Goal: Task Accomplishment & Management: Use online tool/utility

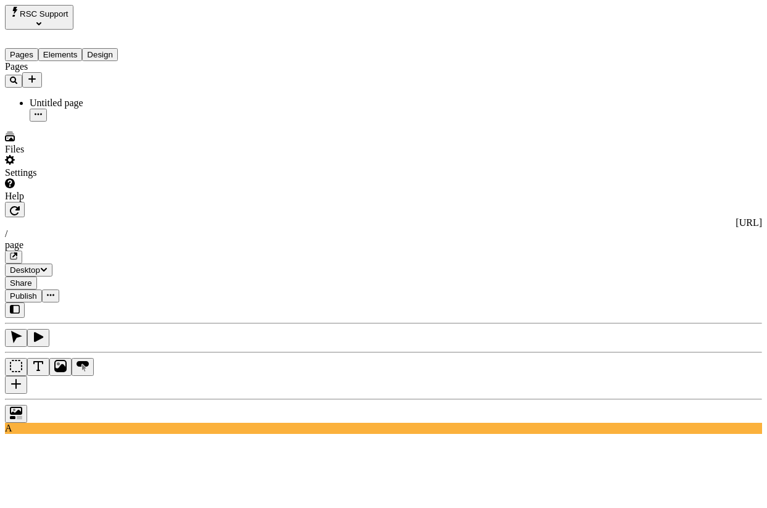
click at [625, 165] on icon "button" at bounding box center [620, 166] width 7 height 7
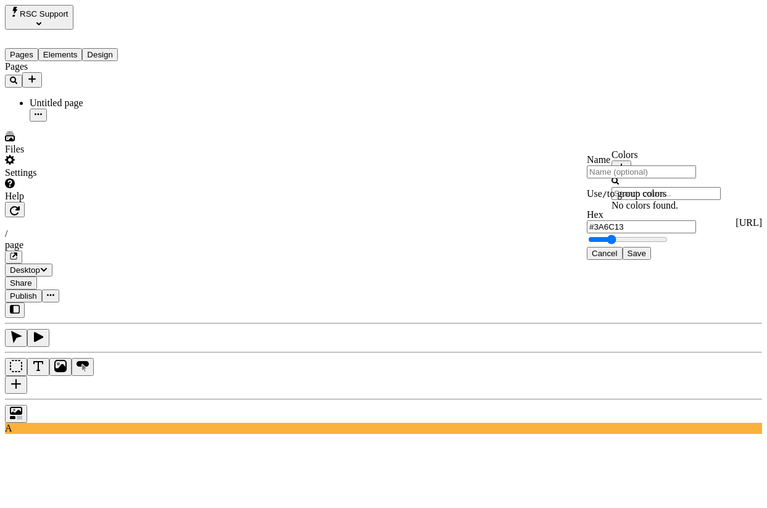
type input "#87FF2B"
click at [651, 260] on button "Save" at bounding box center [636, 253] width 28 height 13
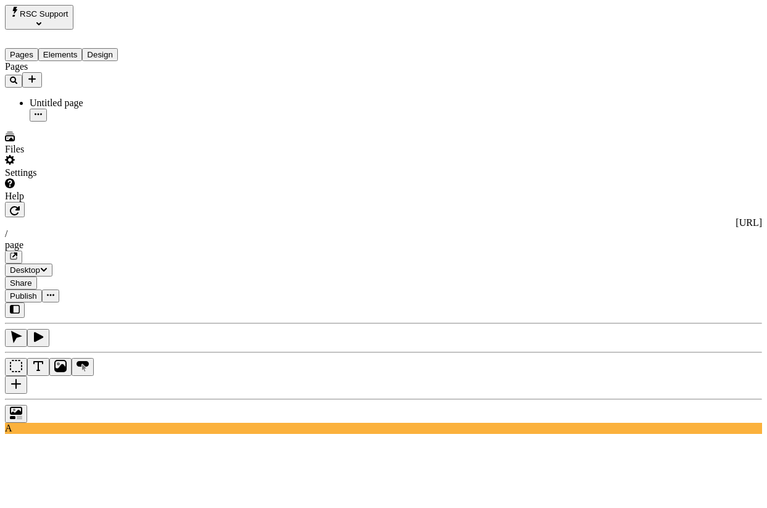
click at [20, 206] on icon "button" at bounding box center [15, 210] width 10 height 9
click at [17, 253] on icon "button" at bounding box center [13, 256] width 6 height 6
